Goal: Information Seeking & Learning: Learn about a topic

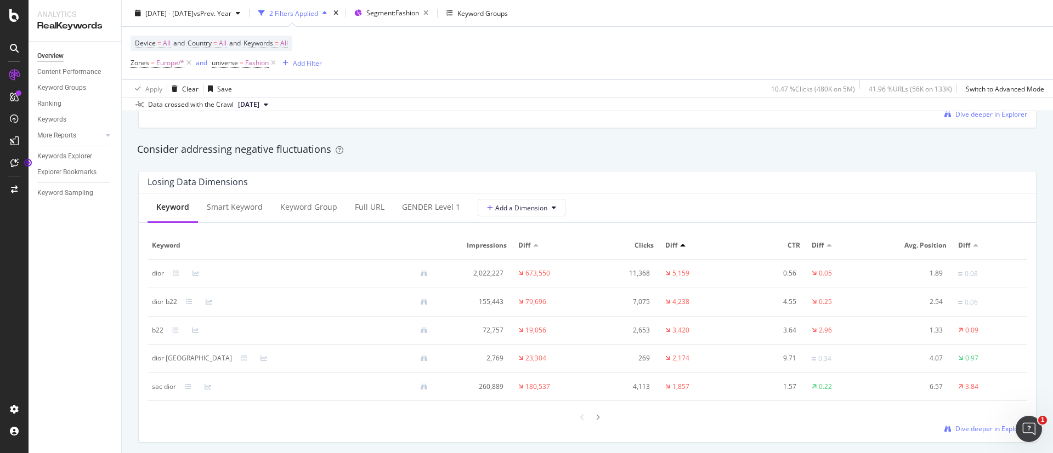
scroll to position [1239, 0]
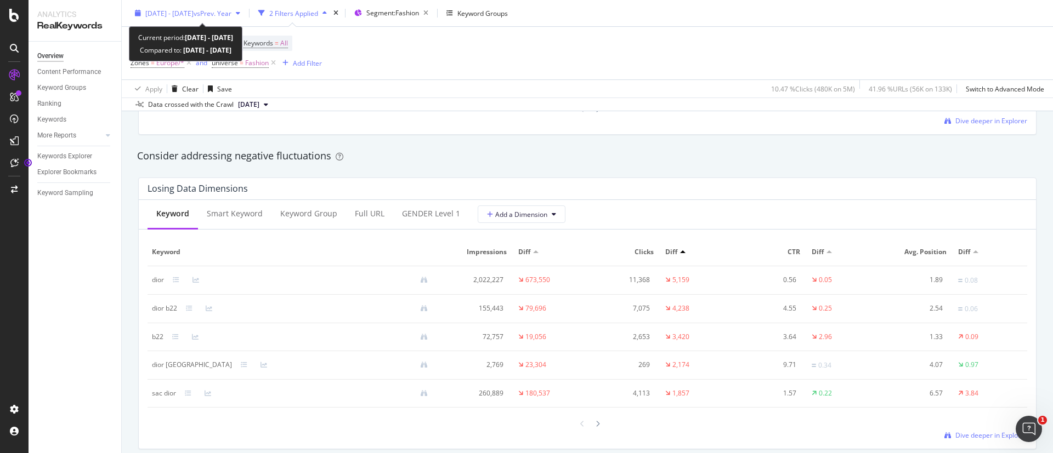
click at [231, 11] on span "vs Prev. Year" at bounding box center [213, 12] width 38 height 9
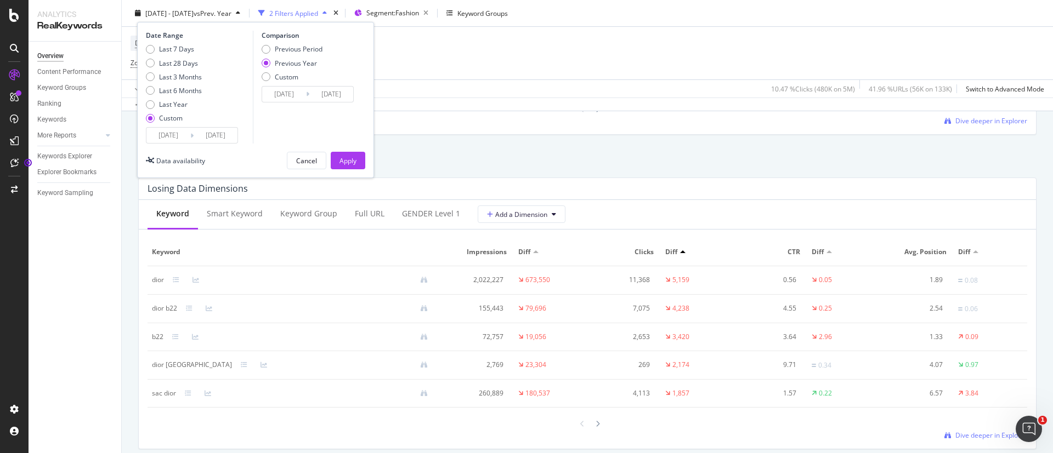
click at [229, 129] on input "[DATE]" at bounding box center [216, 135] width 44 height 15
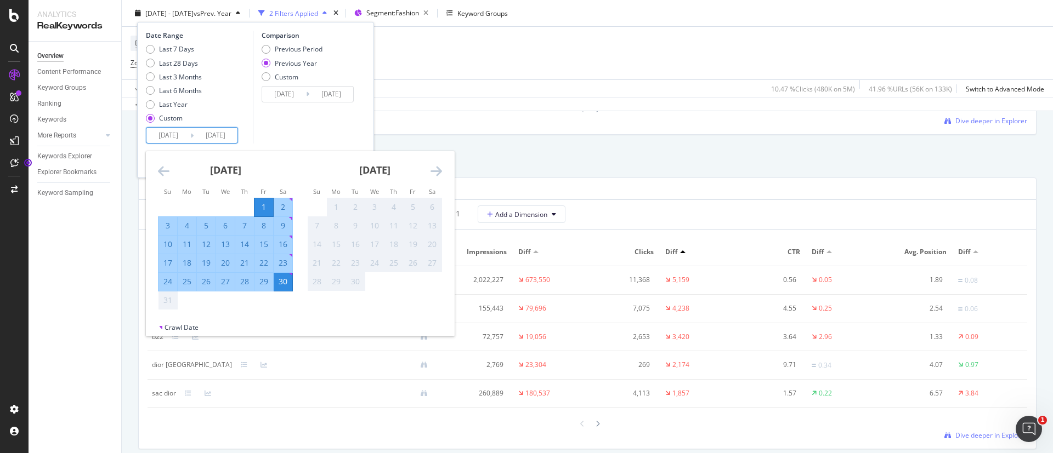
click at [523, 106] on div "Data crossed with the Crawl [DATE]" at bounding box center [587, 104] width 931 height 13
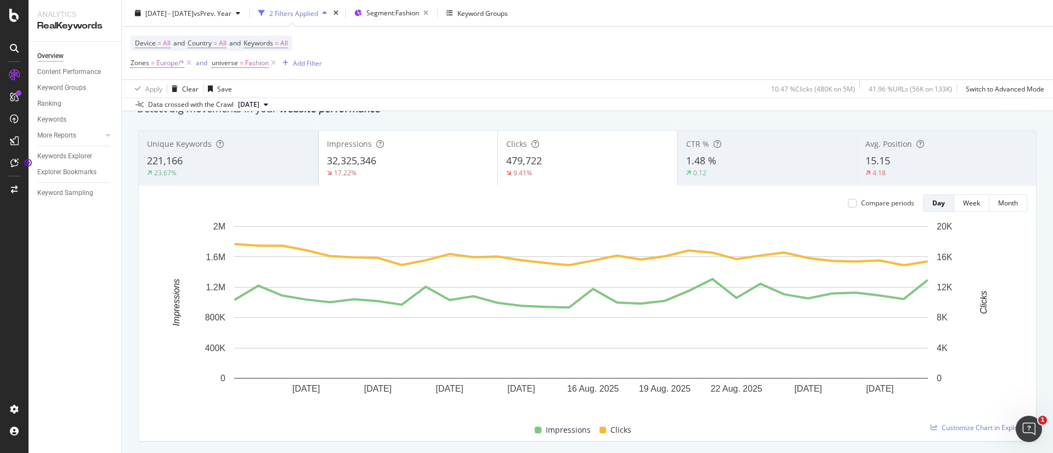
scroll to position [0, 0]
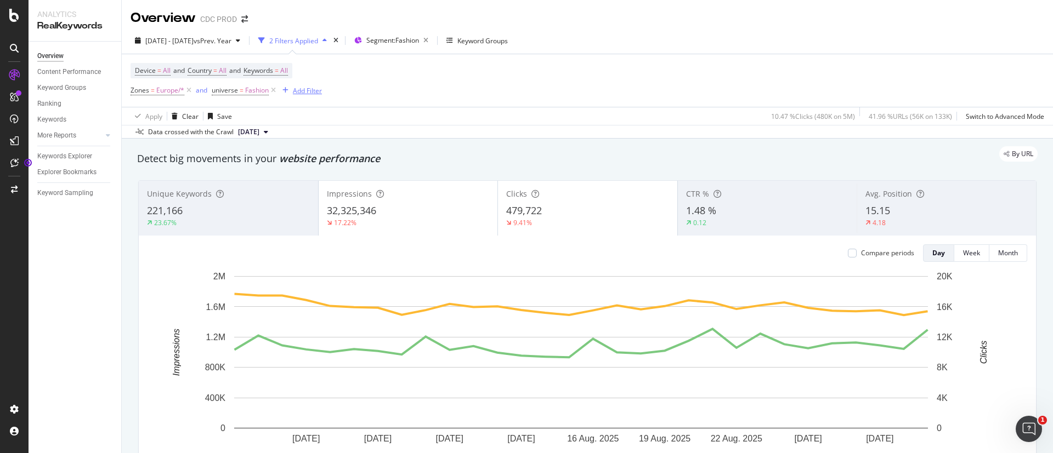
click at [304, 94] on div "Add Filter" at bounding box center [307, 90] width 29 height 9
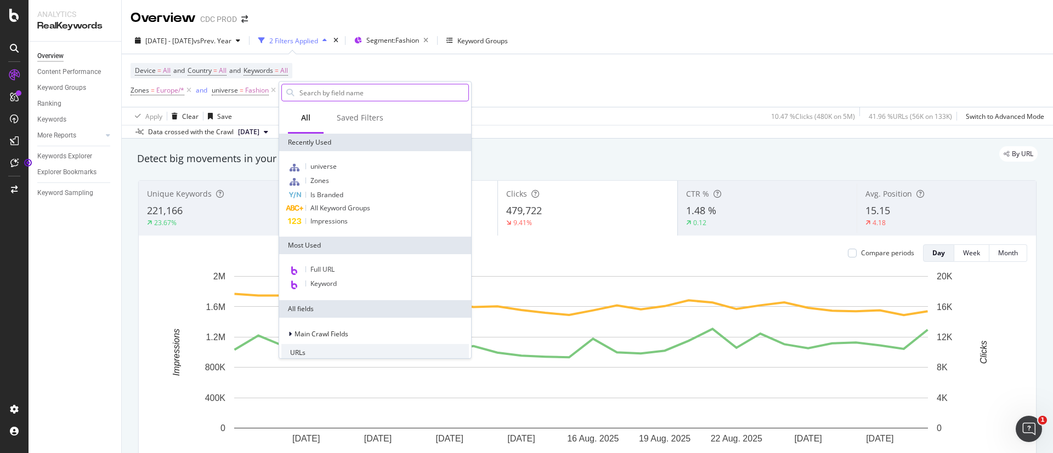
click at [354, 90] on input "text" at bounding box center [383, 92] width 170 height 16
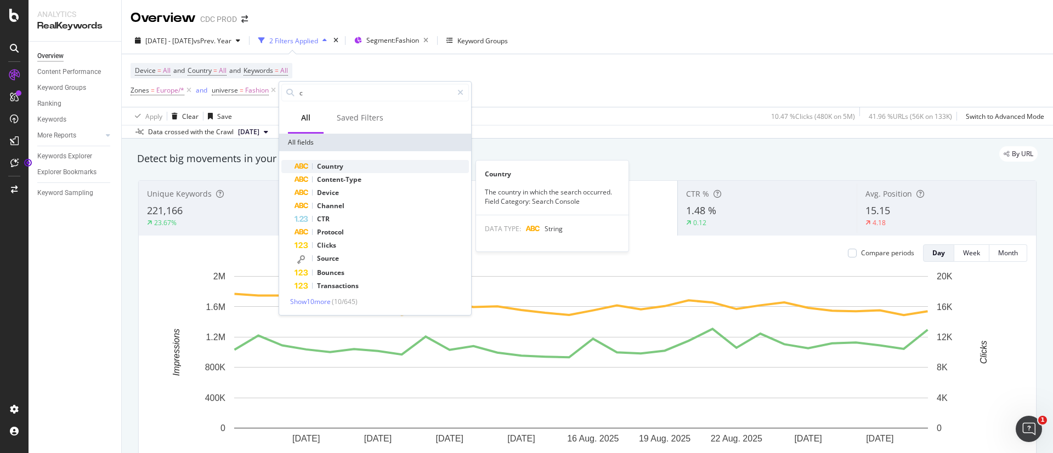
type input "c"
click at [345, 163] on div "Country" at bounding box center [381, 166] width 174 height 13
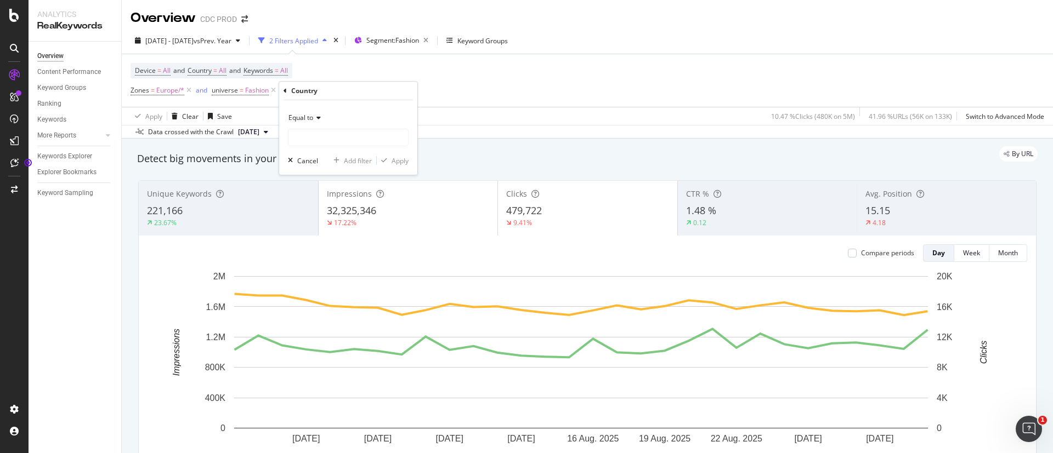
click at [286, 94] on icon at bounding box center [284, 91] width 3 height 7
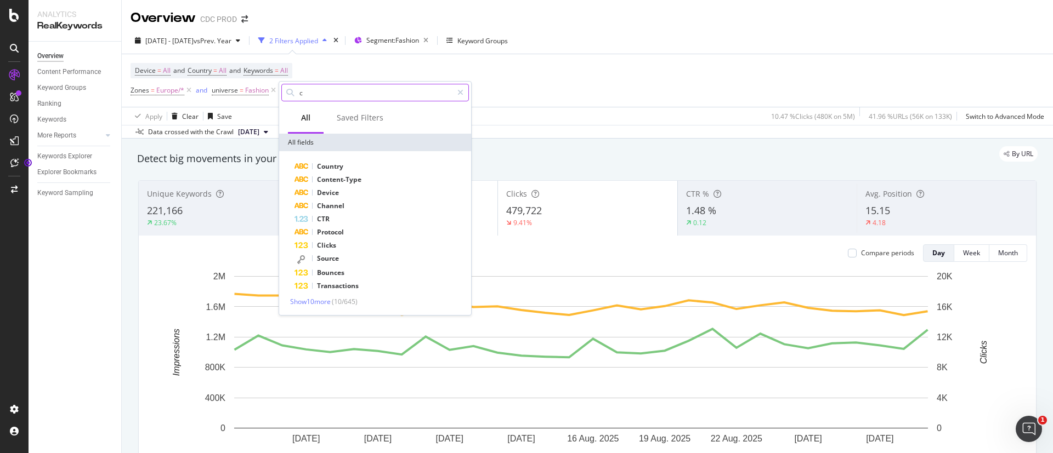
click at [323, 93] on input "c" at bounding box center [375, 92] width 154 height 16
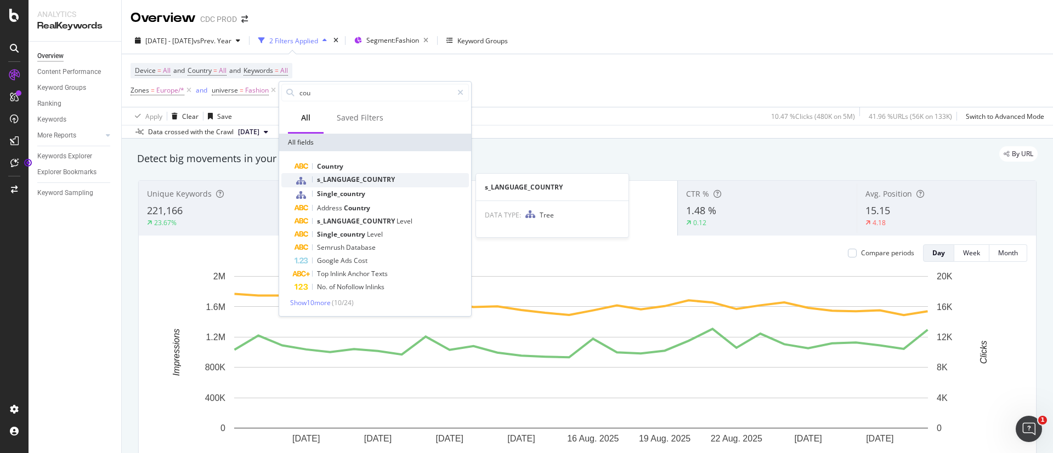
type input "cou"
click at [360, 179] on span "s_LANGUAGE_COUNTRY" at bounding box center [356, 179] width 78 height 9
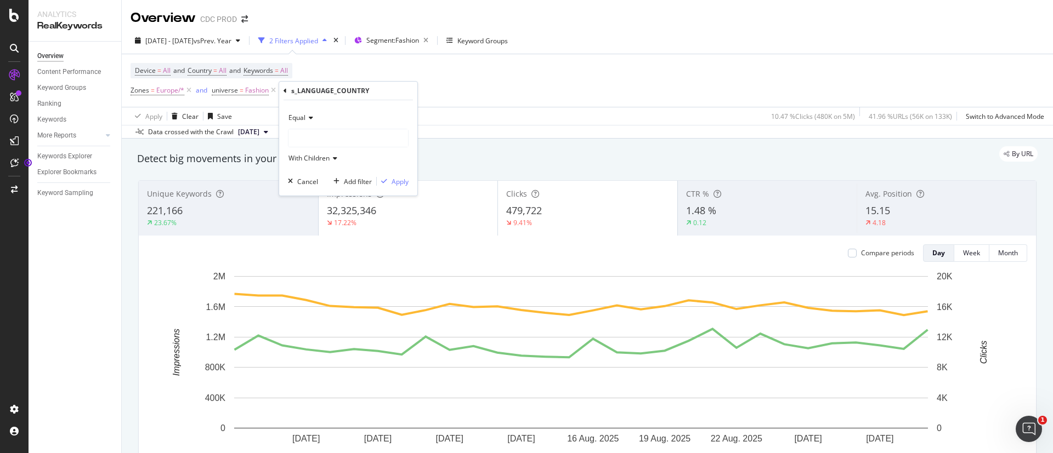
click at [315, 131] on div at bounding box center [348, 138] width 120 height 18
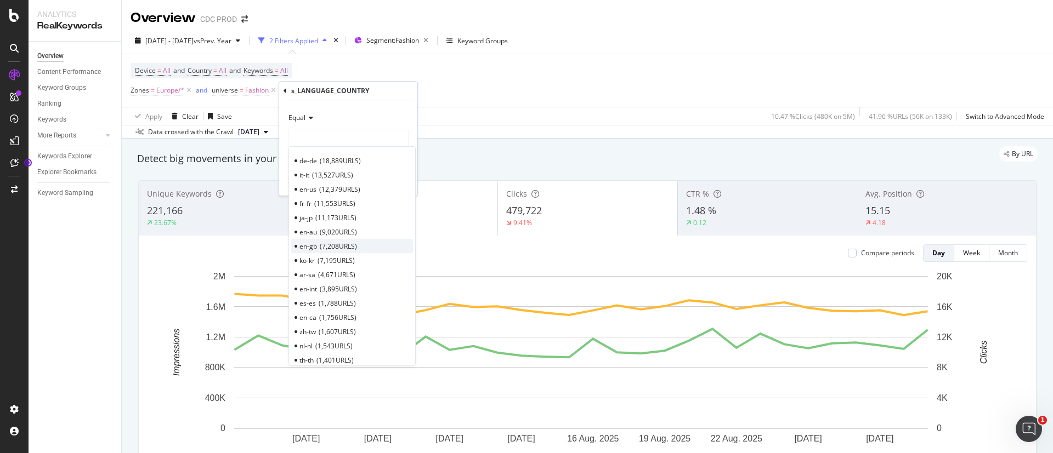
click at [328, 249] on span "7,208 URLS" at bounding box center [338, 246] width 37 height 9
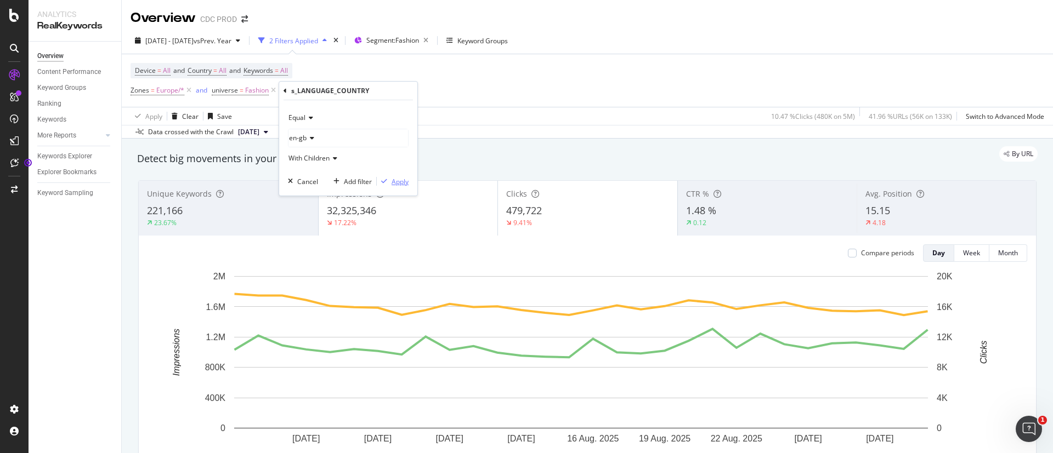
click at [396, 181] on div "Apply" at bounding box center [399, 181] width 17 height 9
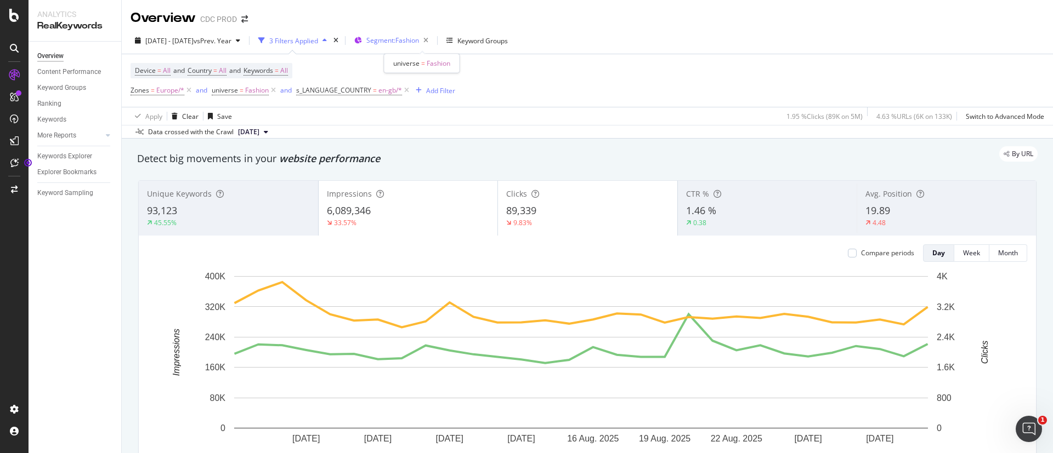
click at [411, 42] on span "Segment: Fashion" at bounding box center [392, 40] width 53 height 9
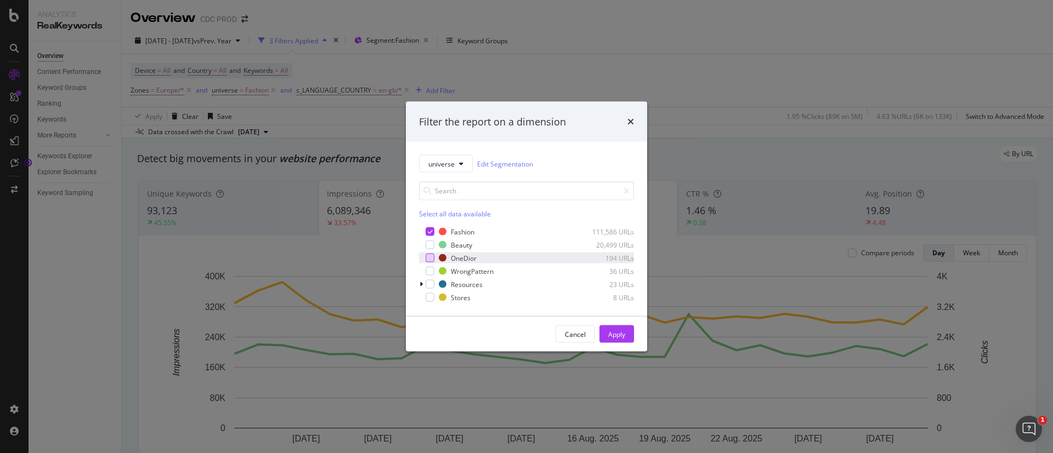
click at [430, 258] on div "modal" at bounding box center [429, 258] width 9 height 9
click at [611, 331] on div "Apply" at bounding box center [616, 334] width 17 height 9
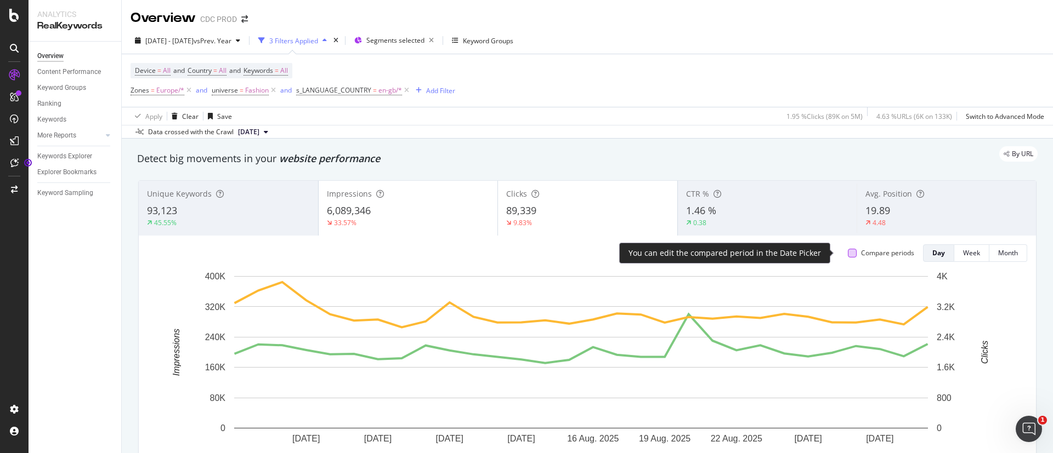
click at [848, 252] on div at bounding box center [852, 253] width 9 height 9
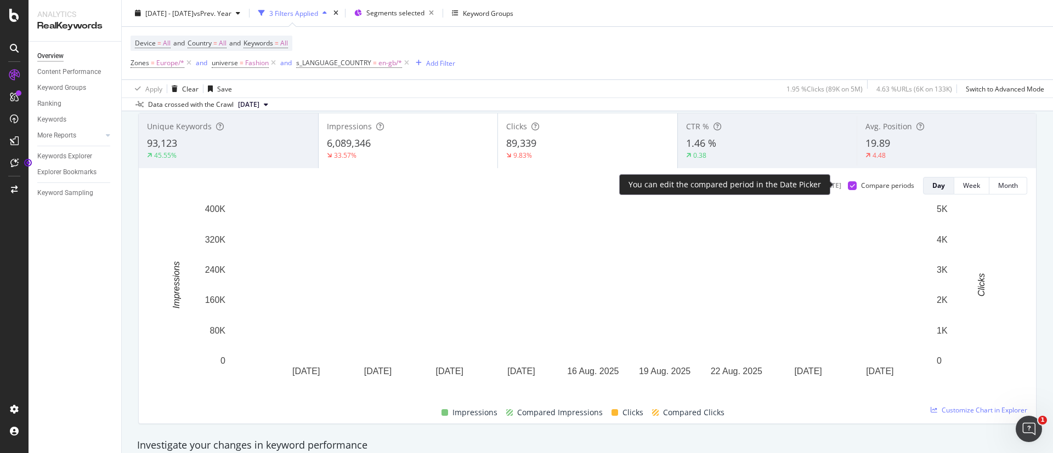
scroll to position [69, 0]
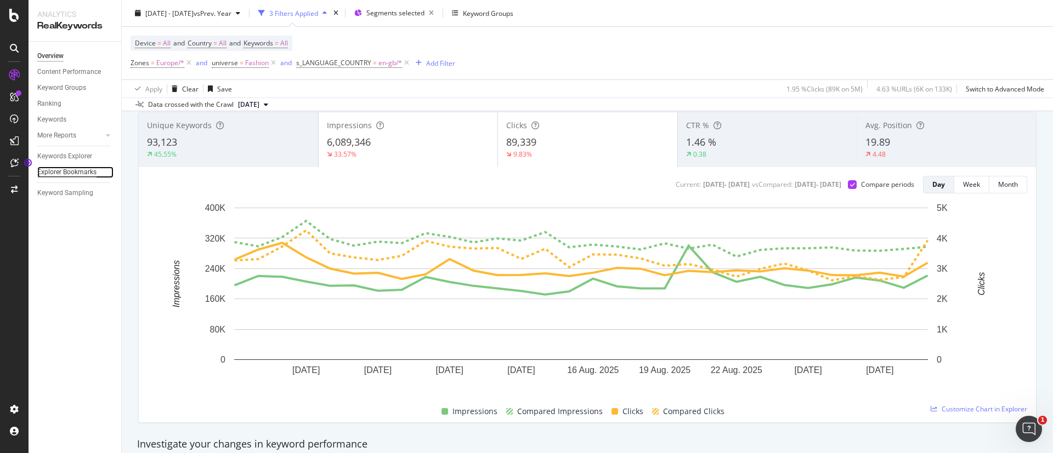
click at [89, 173] on div "Explorer Bookmarks" at bounding box center [66, 173] width 59 height 12
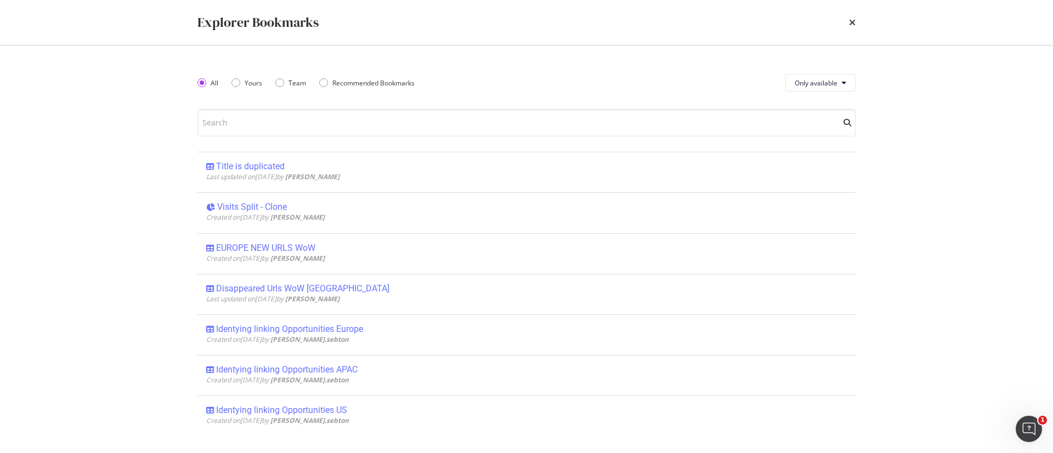
click at [86, 214] on div "Explorer Bookmarks All Yours Team Recommended Bookmarks Only available Title is…" at bounding box center [526, 226] width 1053 height 453
click at [853, 22] on icon "times" at bounding box center [852, 22] width 7 height 9
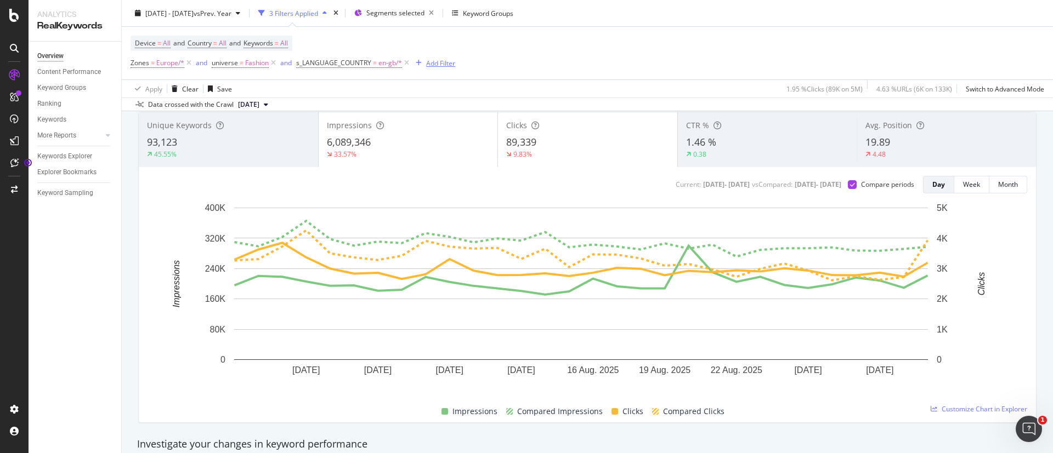
click at [427, 63] on div "Add Filter" at bounding box center [440, 62] width 29 height 9
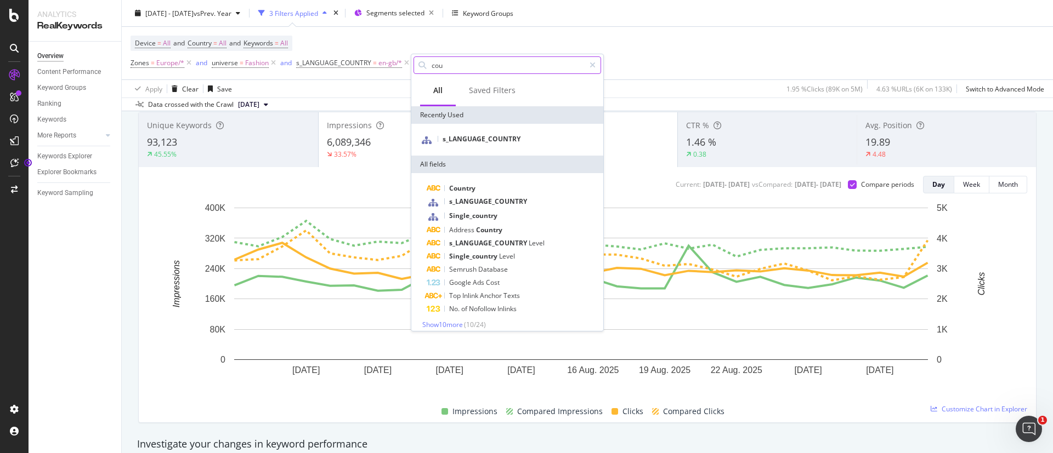
click at [457, 63] on input "cou" at bounding box center [507, 65] width 154 height 16
click at [512, 12] on div "Keyword Groups" at bounding box center [488, 12] width 50 height 9
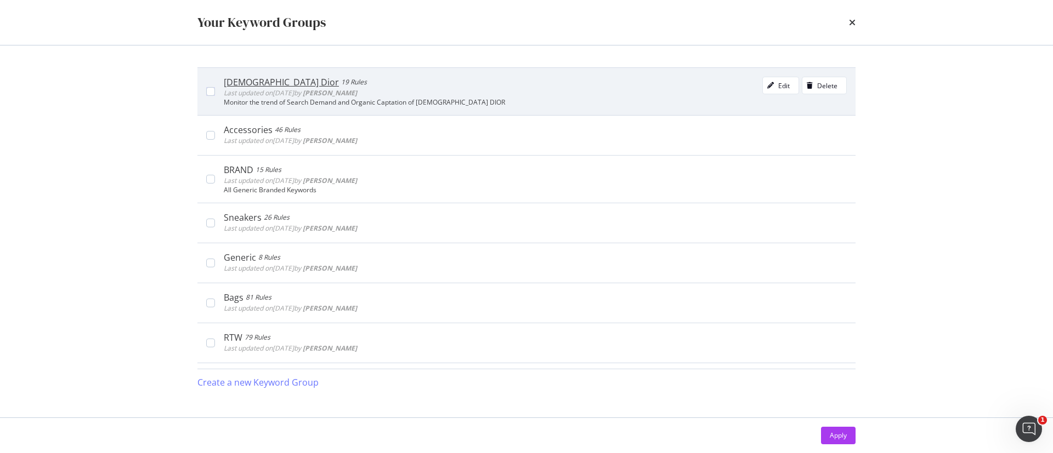
click at [218, 90] on div "[DEMOGRAPHIC_DATA] Dior 19 Rules Last updated on [DATE] by [PERSON_NAME] Edit D…" at bounding box center [531, 92] width 632 height 30
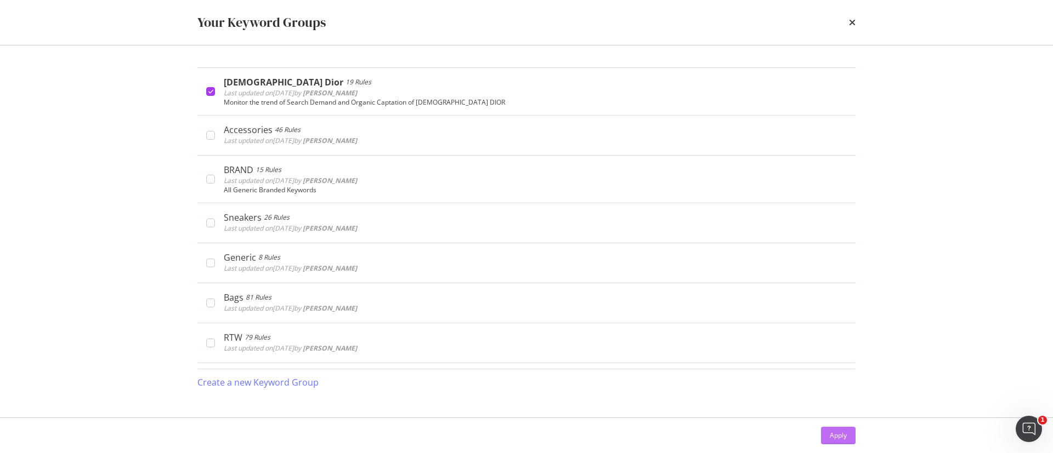
click at [839, 431] on div "Apply" at bounding box center [838, 435] width 17 height 9
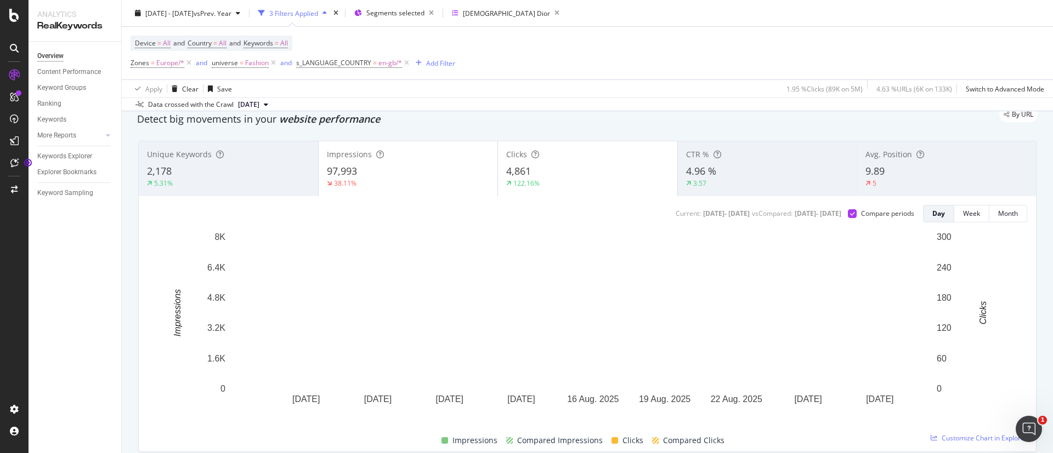
scroll to position [39, 0]
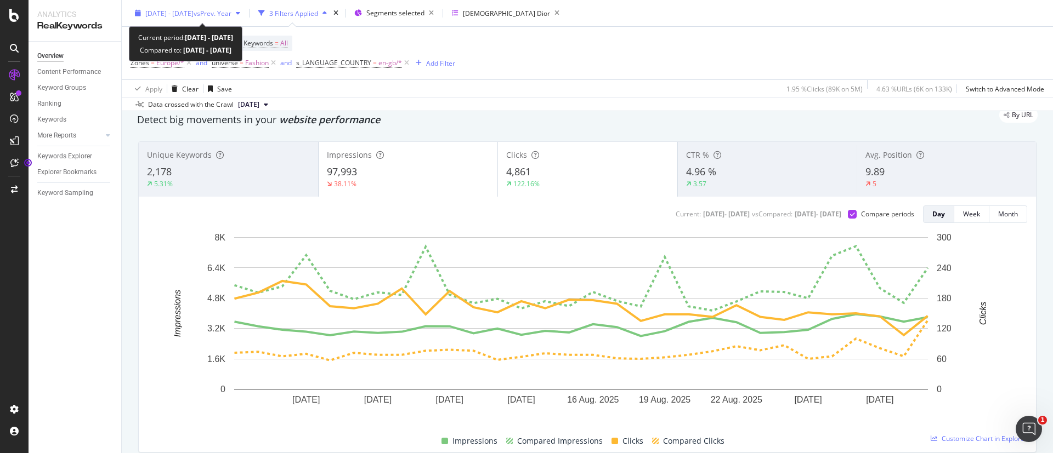
click at [194, 11] on span "[DATE] - [DATE]" at bounding box center [169, 12] width 48 height 9
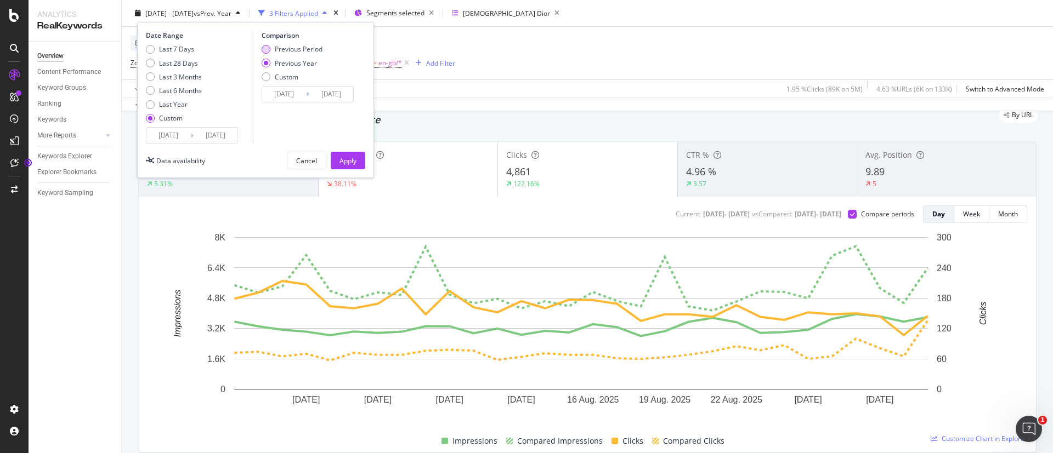
click at [272, 50] on div "Previous Period" at bounding box center [292, 48] width 61 height 9
type input "[DATE]"
click at [355, 160] on div "Apply" at bounding box center [347, 160] width 17 height 9
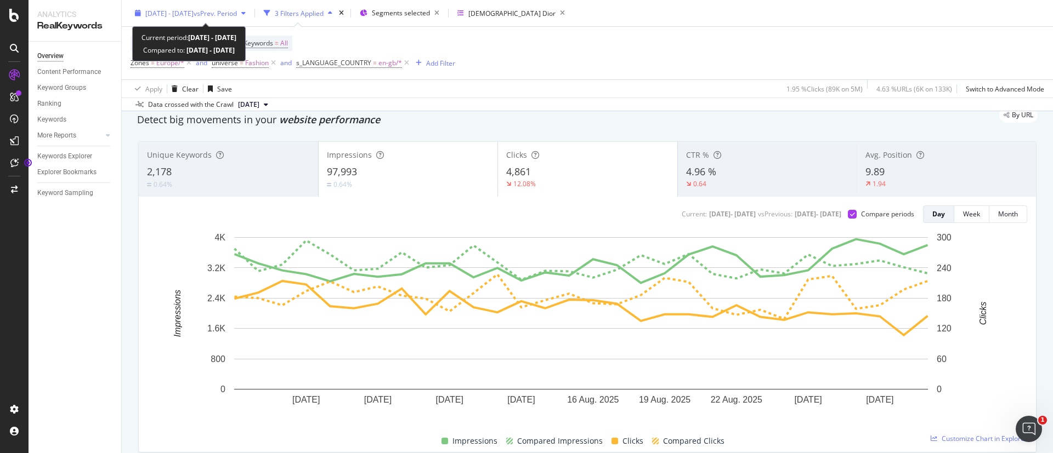
click at [157, 10] on span "[DATE] - [DATE]" at bounding box center [169, 12] width 48 height 9
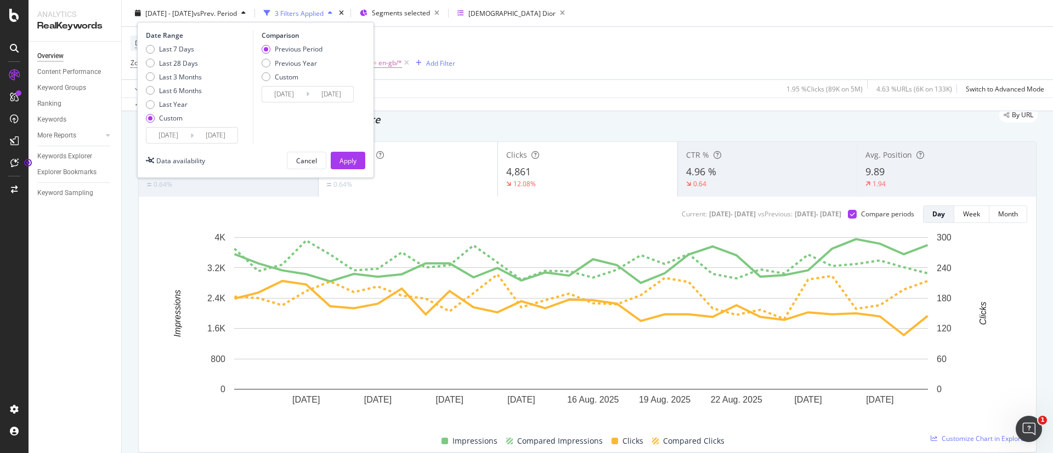
click at [314, 105] on div "Comparison Previous Period Previous Year Custom [DATE] Navigate forward to inte…" at bounding box center [305, 87] width 104 height 113
click at [312, 92] on input "[DATE]" at bounding box center [331, 94] width 44 height 15
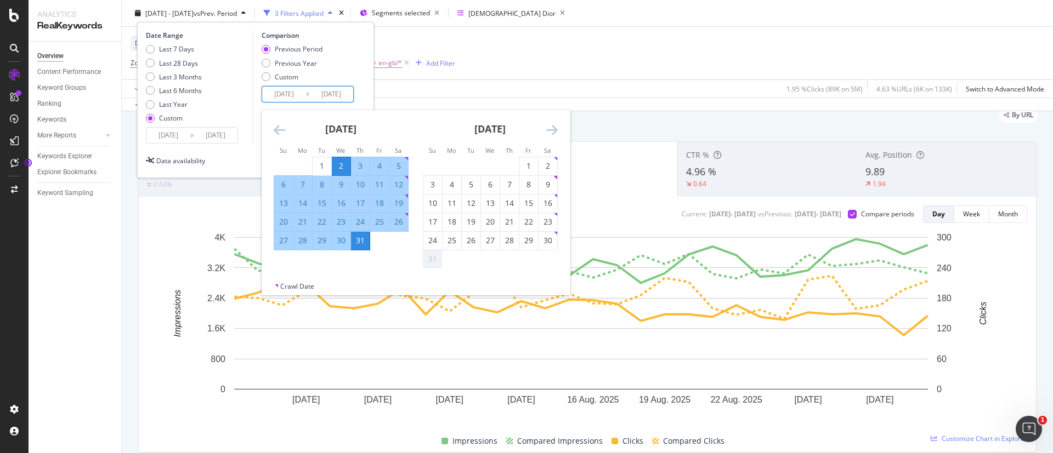
click at [283, 133] on icon "Move backward to switch to the previous month." at bounding box center [280, 129] width 12 height 13
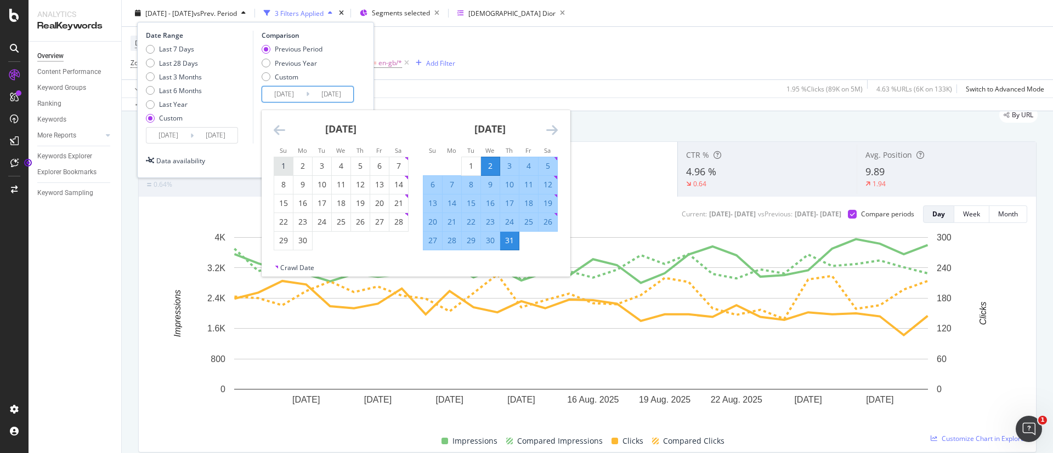
click at [282, 166] on div "1" at bounding box center [283, 166] width 19 height 11
type input "[DATE]"
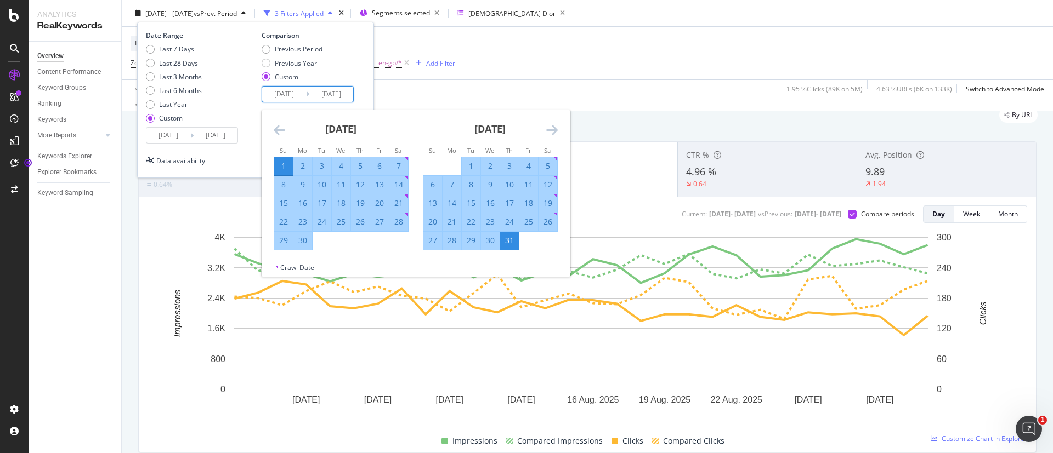
click at [299, 244] on div "30" at bounding box center [302, 240] width 19 height 11
type input "[DATE]"
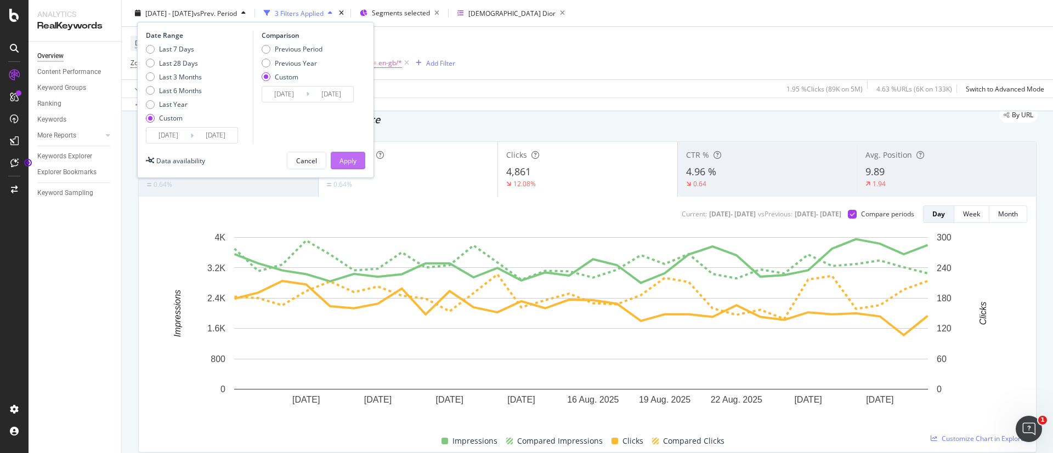
click at [350, 154] on div "Apply" at bounding box center [347, 160] width 17 height 16
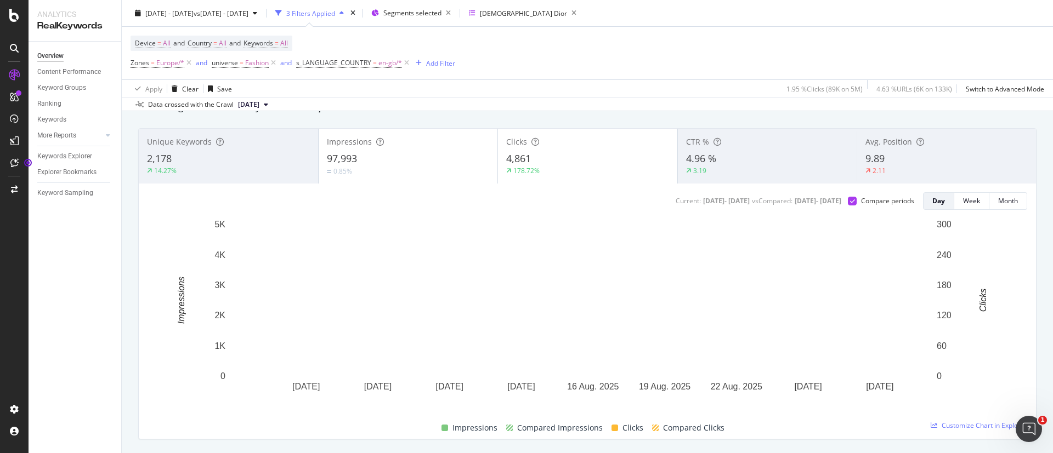
scroll to position [54, 0]
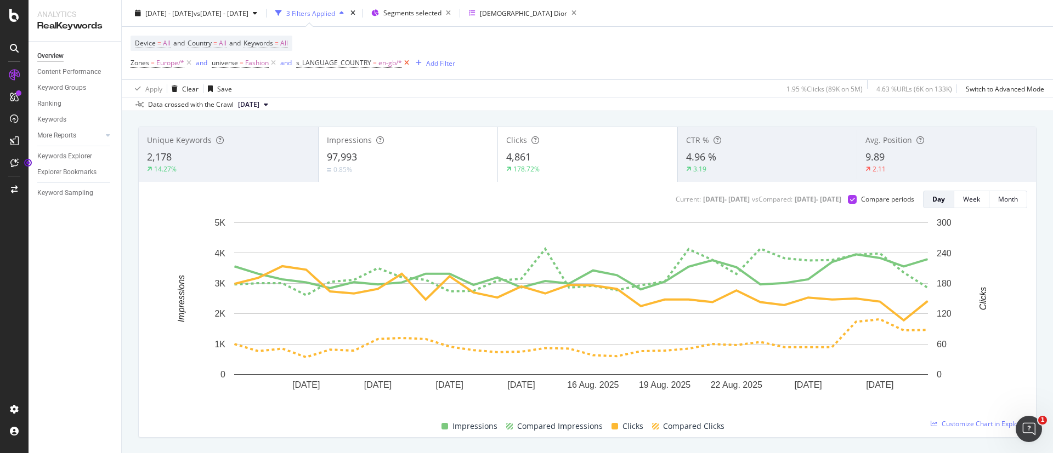
click at [406, 61] on icon at bounding box center [406, 63] width 9 height 11
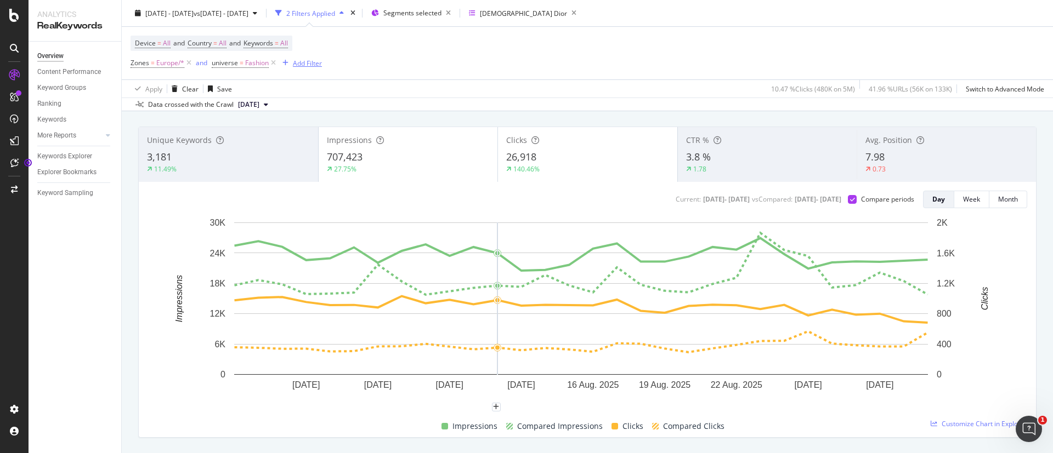
click at [307, 64] on div "Add Filter" at bounding box center [307, 62] width 29 height 9
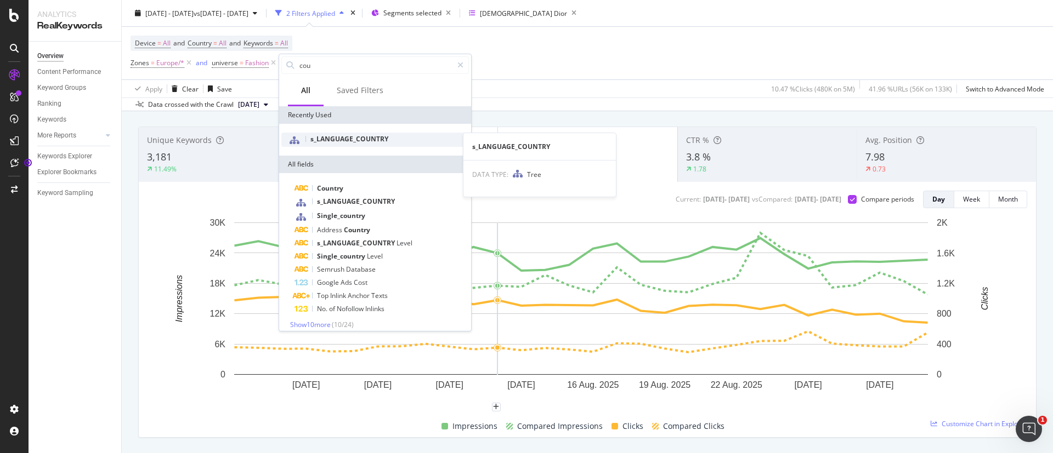
click at [374, 136] on span "s_LANGUAGE_COUNTRY" at bounding box center [349, 138] width 78 height 9
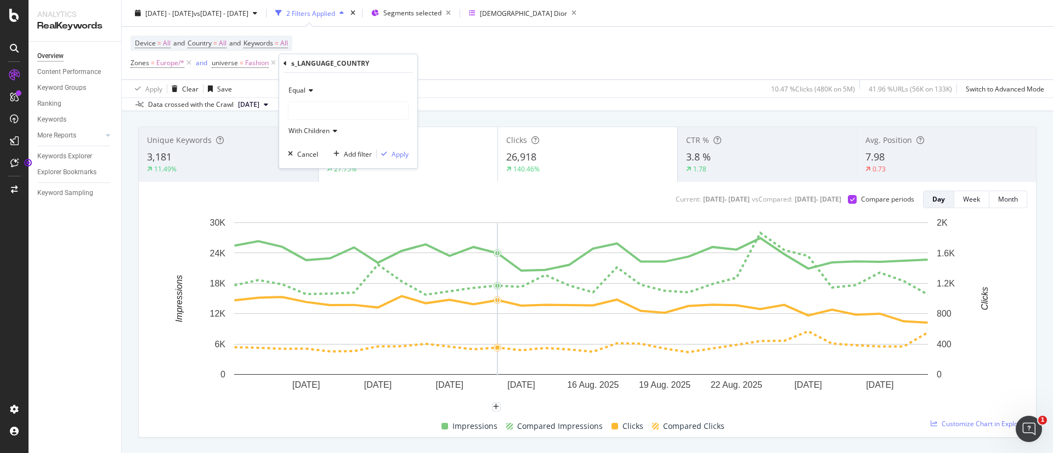
click at [345, 108] on div at bounding box center [348, 111] width 120 height 18
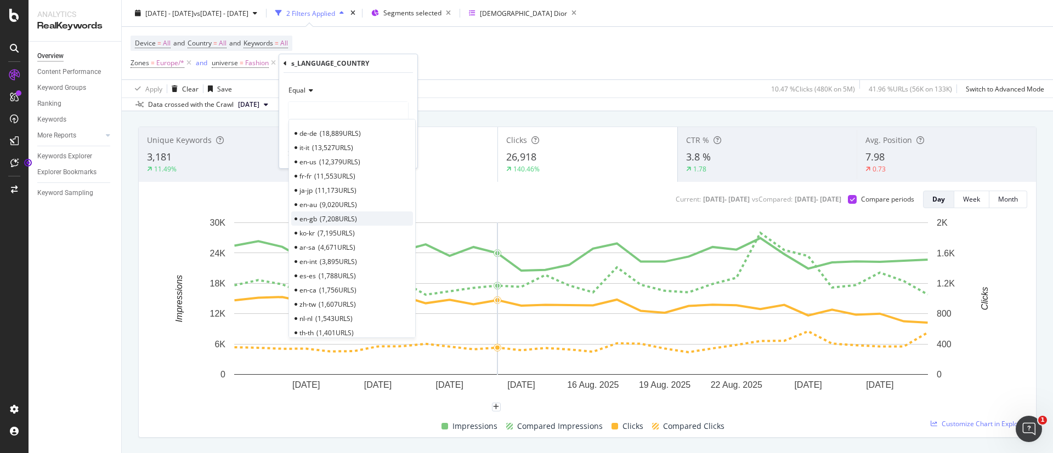
click at [332, 219] on span "7,208 URLS" at bounding box center [338, 218] width 37 height 9
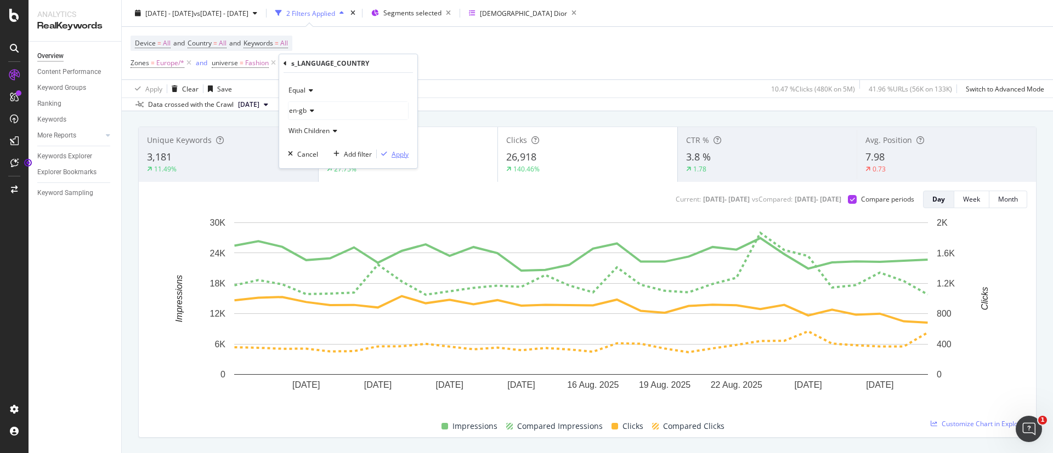
click at [399, 155] on div "Apply" at bounding box center [399, 154] width 17 height 9
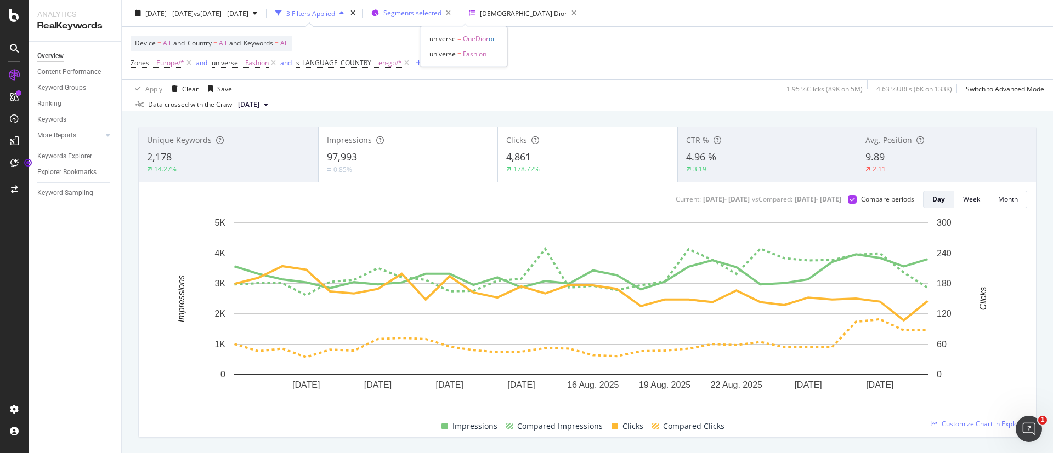
click at [455, 19] on div "Segments selected" at bounding box center [419, 12] width 72 height 15
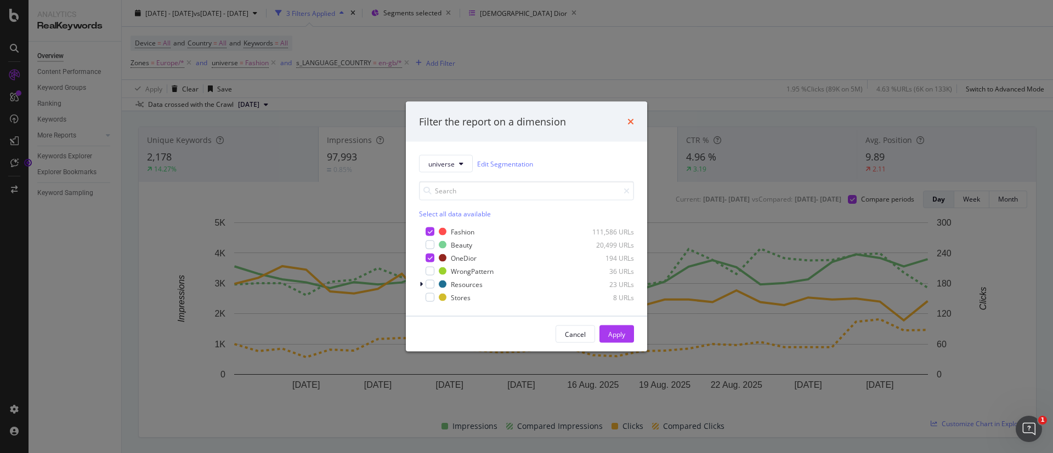
click at [631, 119] on icon "times" at bounding box center [630, 121] width 7 height 9
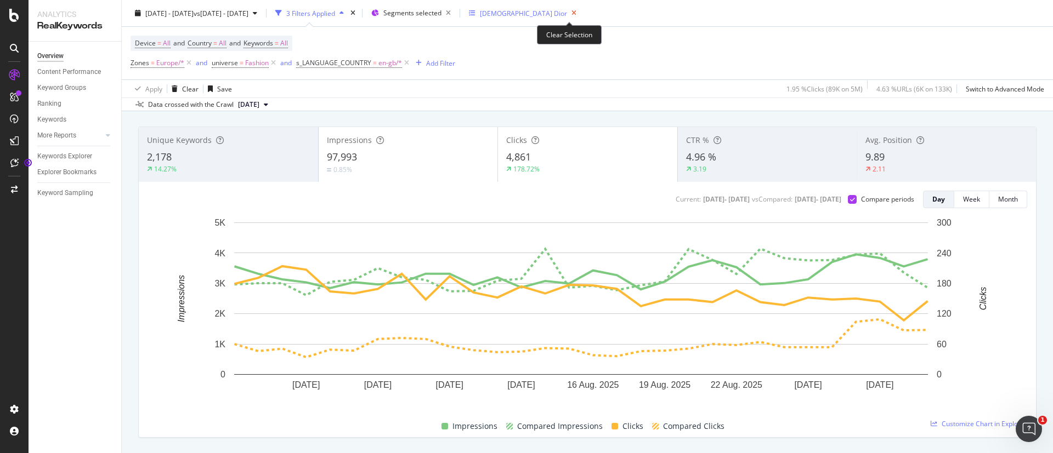
click at [570, 10] on icon "button" at bounding box center [574, 12] width 14 height 15
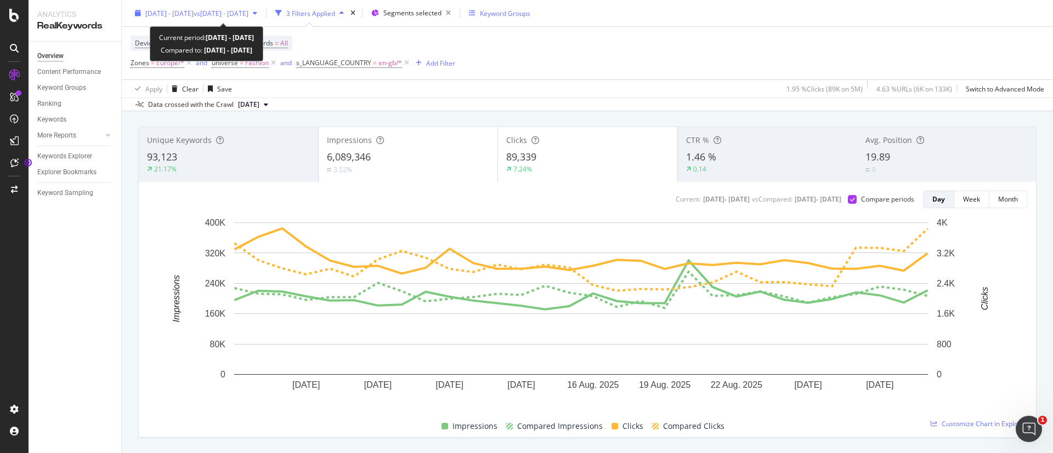
click at [194, 8] on span "[DATE] - [DATE]" at bounding box center [169, 12] width 48 height 9
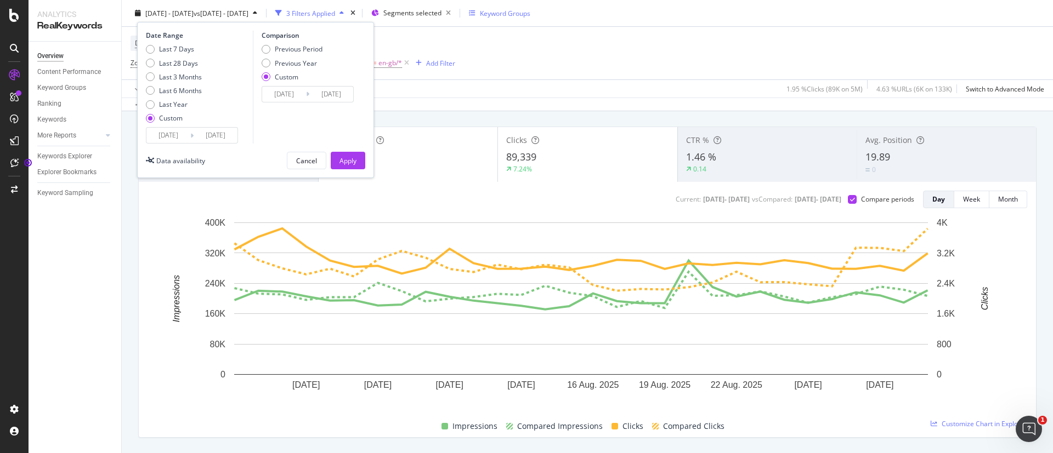
click at [198, 130] on input "[DATE]" at bounding box center [216, 135] width 44 height 15
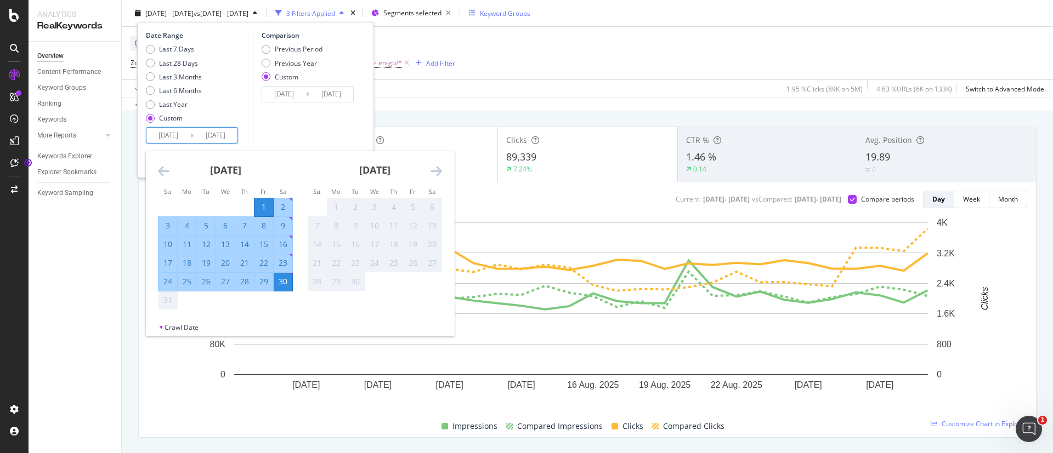
click at [280, 99] on input "[DATE]" at bounding box center [284, 94] width 44 height 15
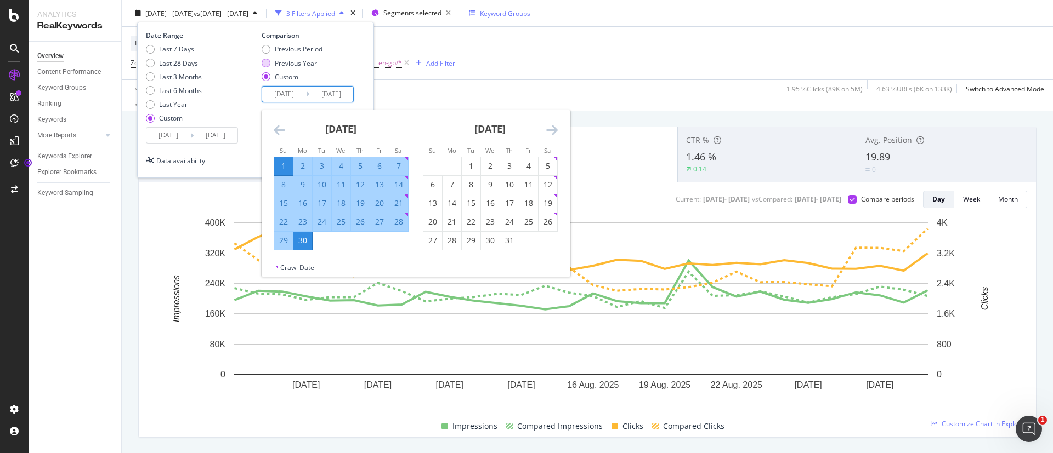
click at [300, 64] on div "Previous Year" at bounding box center [296, 62] width 42 height 9
type input "[DATE]"
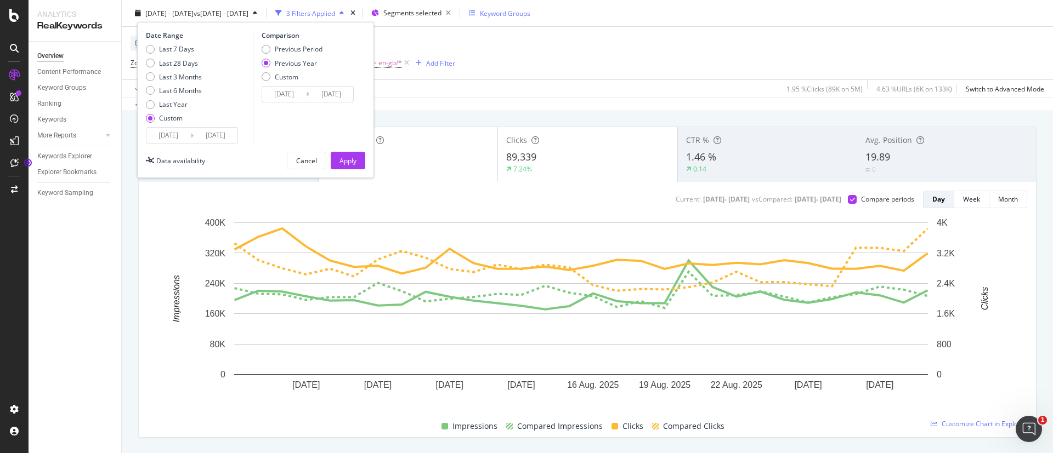
click at [347, 151] on div "Date Range Last 7 Days Last 28 Days Last 3 Months Last 6 Months Last Year Custo…" at bounding box center [255, 100] width 237 height 156
click at [349, 160] on div "Apply" at bounding box center [347, 160] width 17 height 9
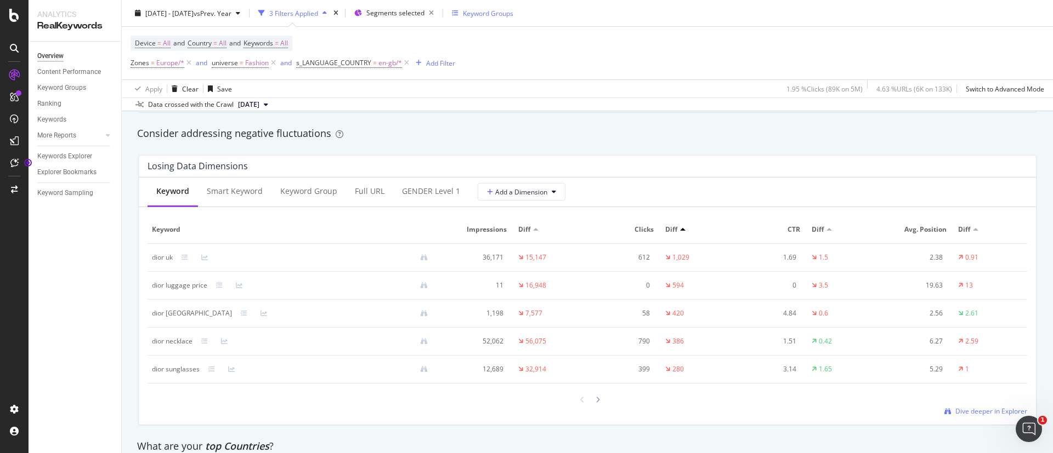
scroll to position [1260, 0]
click at [317, 202] on div "Keyword Group" at bounding box center [308, 194] width 75 height 30
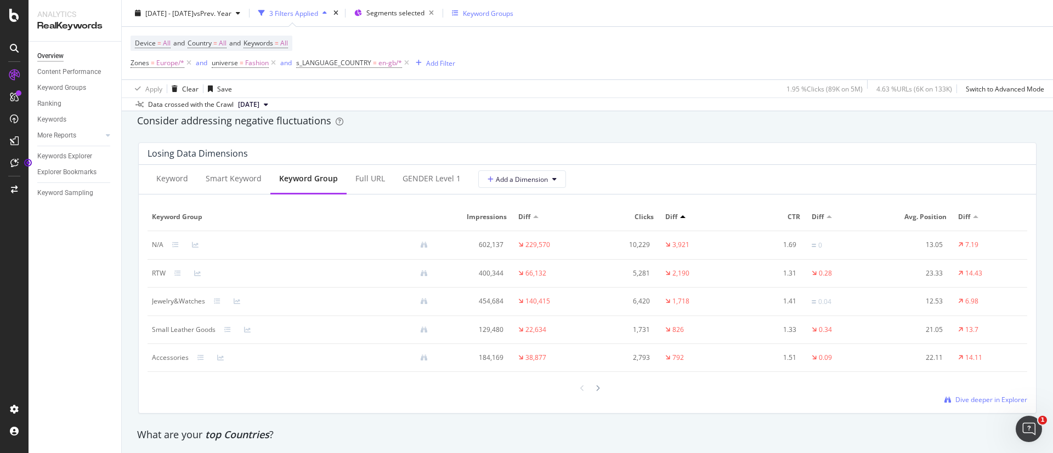
scroll to position [1276, 0]
click at [79, 90] on div "Keyword Groups" at bounding box center [61, 88] width 49 height 12
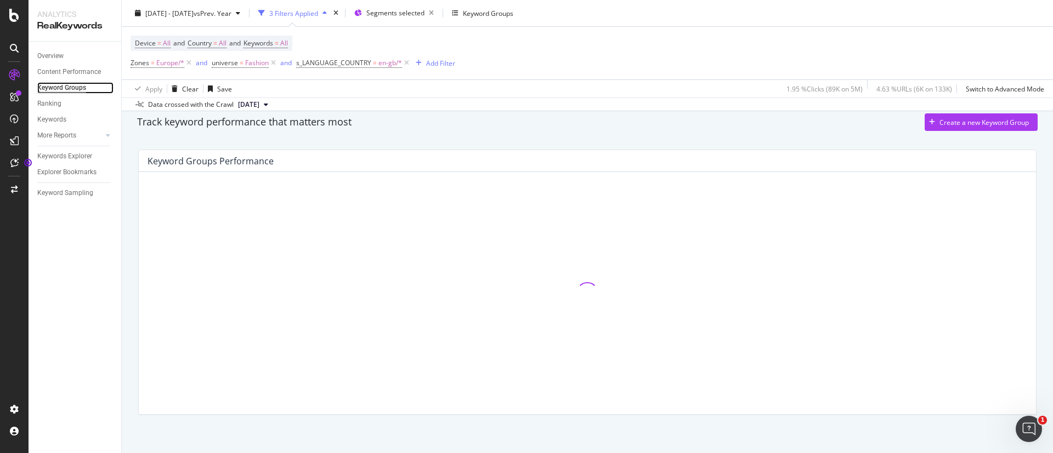
scroll to position [37, 0]
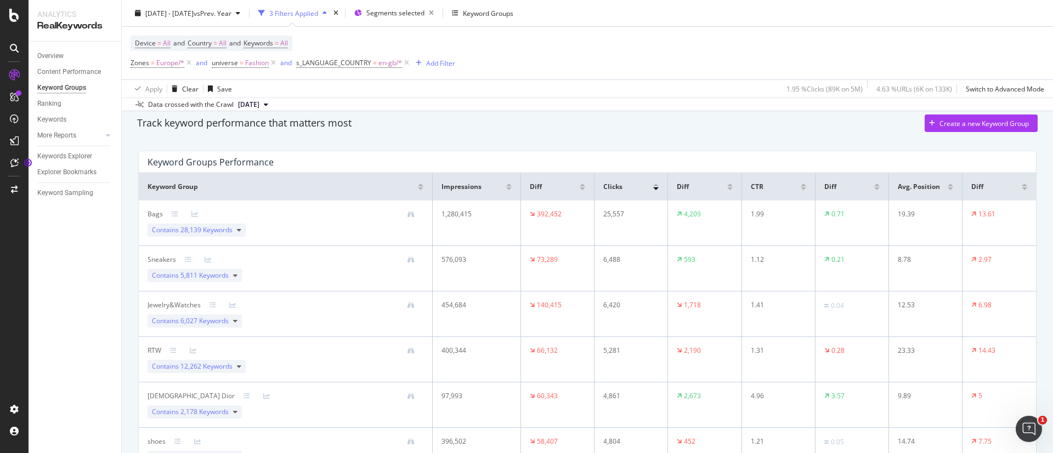
click at [580, 188] on div at bounding box center [582, 189] width 5 height 3
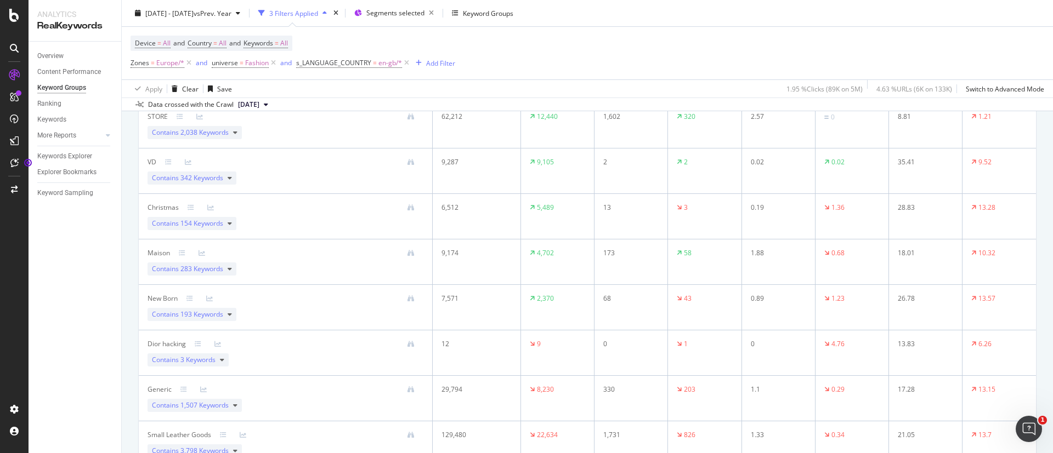
scroll to position [0, 0]
